Goal: Information Seeking & Learning: Learn about a topic

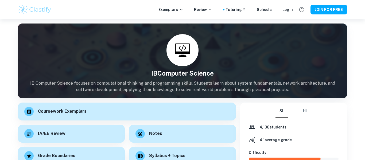
scroll to position [288, 0]
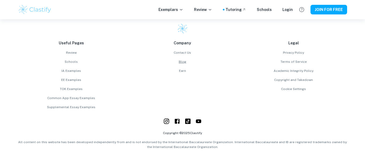
click at [180, 61] on link "Blog" at bounding box center [182, 61] width 107 height 5
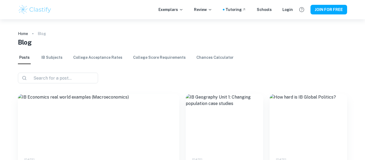
click at [50, 58] on link "IB Subjects" at bounding box center [51, 57] width 21 height 13
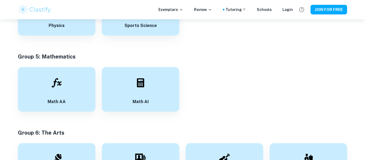
scroll to position [993, 0]
click at [128, 85] on div "Math AI" at bounding box center [140, 88] width 77 height 45
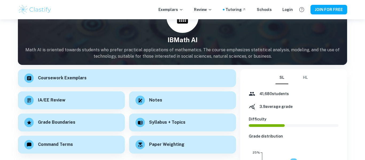
scroll to position [31, 0]
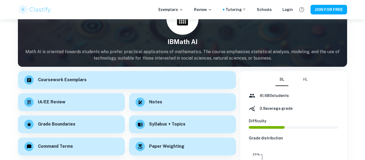
click at [307, 78] on button "HL" at bounding box center [305, 79] width 13 height 13
click at [286, 79] on button "SL" at bounding box center [281, 79] width 13 height 13
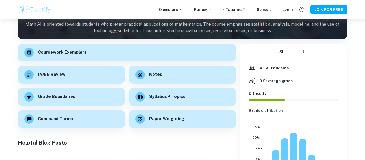
scroll to position [60, 0]
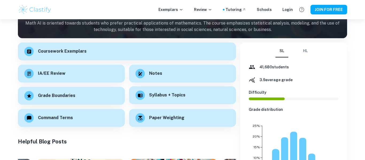
click at [193, 96] on div "Syllabus + Topics" at bounding box center [182, 95] width 107 height 18
